Goal: Share content: Share content

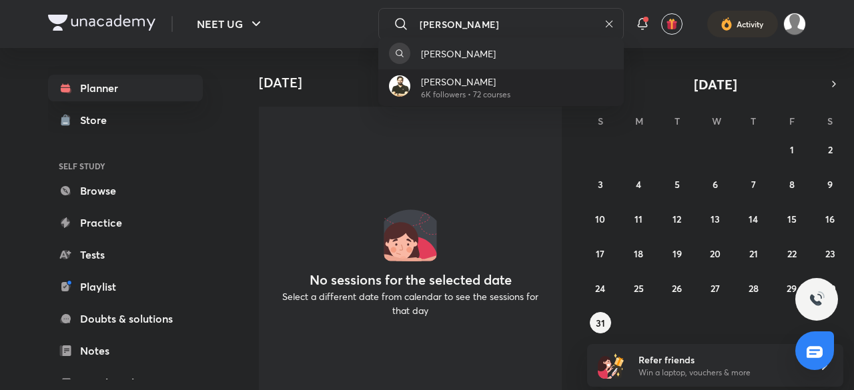
type input "[PERSON_NAME]"
click at [556, 90] on div "[PERSON_NAME] 6K followers • 72 courses" at bounding box center [500, 87] width 245 height 37
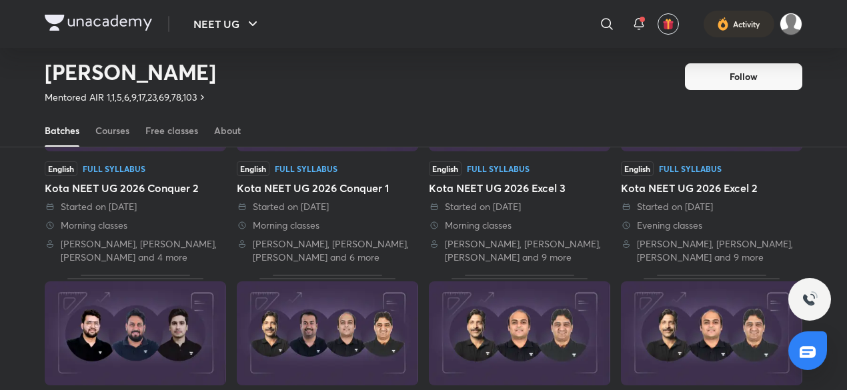
scroll to position [183, 0]
click at [168, 219] on div "Morning classes" at bounding box center [135, 225] width 181 height 13
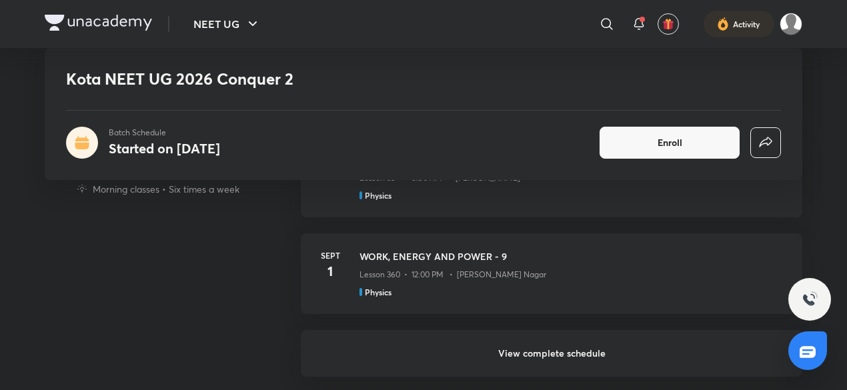
scroll to position [812, 0]
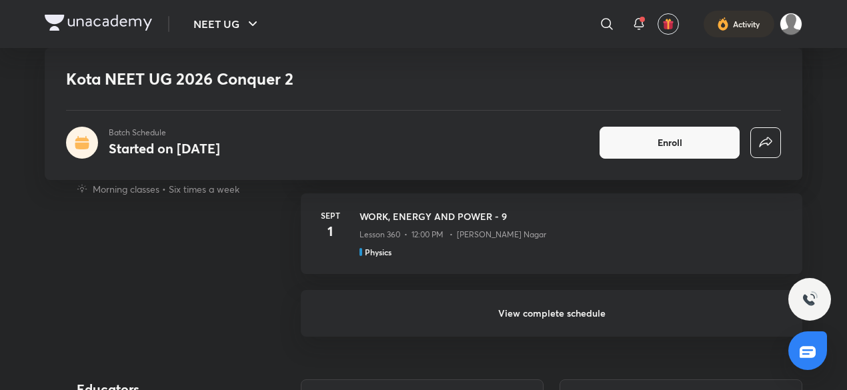
click at [385, 295] on h6 "View complete schedule" at bounding box center [552, 313] width 502 height 47
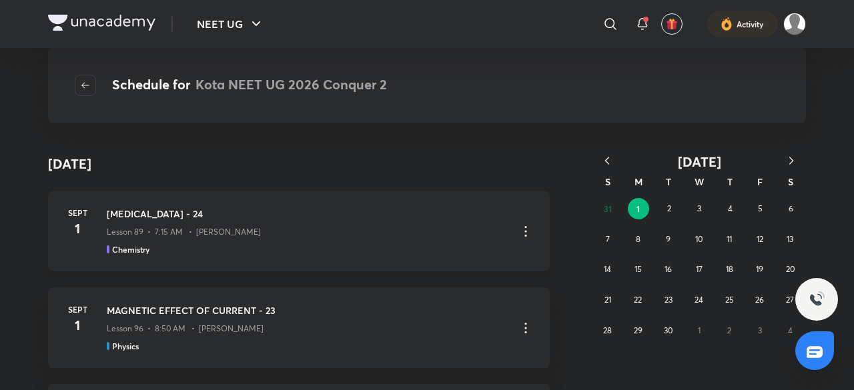
click at [523, 231] on icon at bounding box center [526, 231] width 16 height 16
click at [463, 270] on p "Go to course page" at bounding box center [425, 264] width 79 height 14
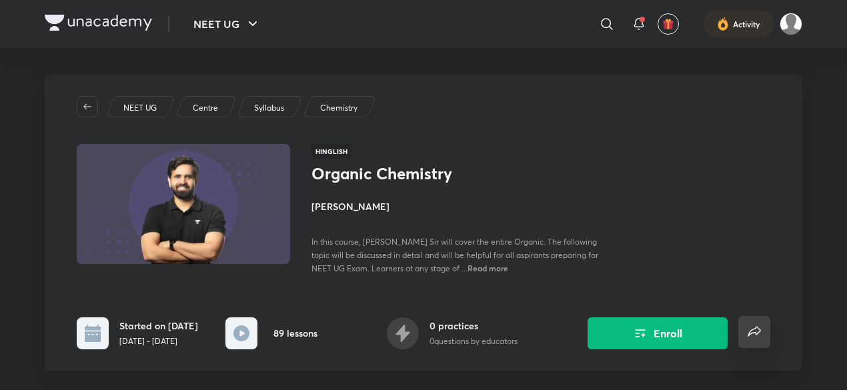
click at [750, 336] on icon "false" at bounding box center [754, 331] width 13 height 10
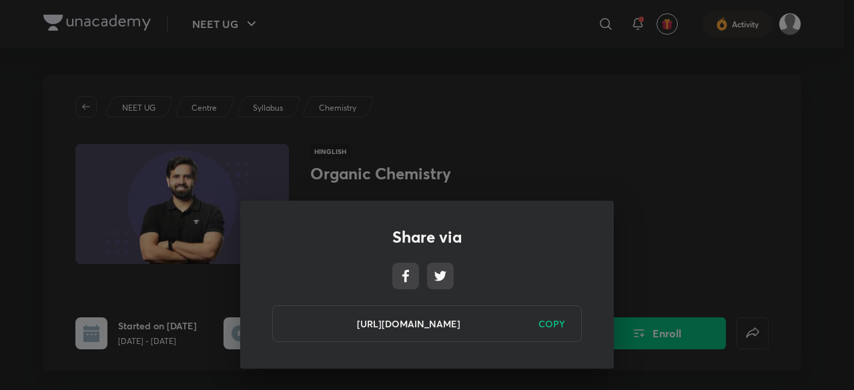
click at [556, 324] on h6 "COPY" at bounding box center [551, 324] width 27 height 14
